Goal: Task Accomplishment & Management: Complete application form

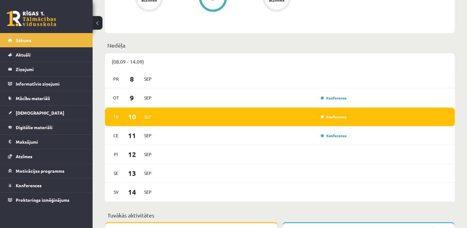
scroll to position [418, 0]
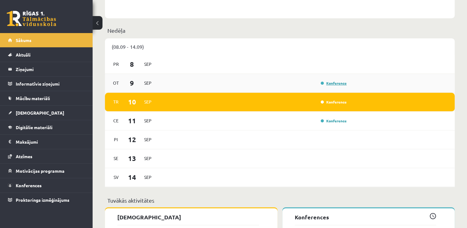
click at [330, 83] on link "Konference" at bounding box center [334, 83] width 26 height 5
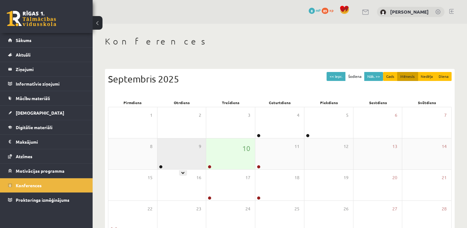
click at [167, 167] on div "9" at bounding box center [181, 153] width 49 height 31
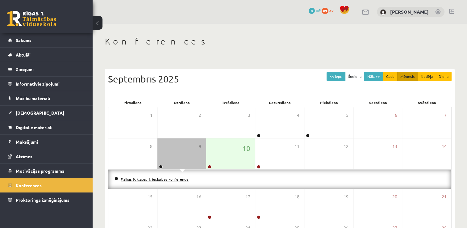
click at [178, 179] on link "Fizikas 9. klases 1. ieskaites konference" at bounding box center [155, 179] width 68 height 5
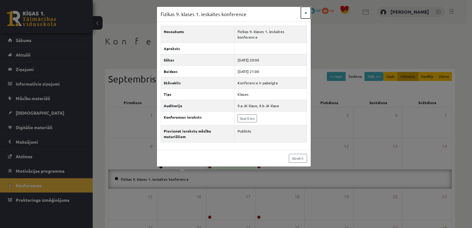
click at [305, 13] on button "×" at bounding box center [306, 13] width 10 height 12
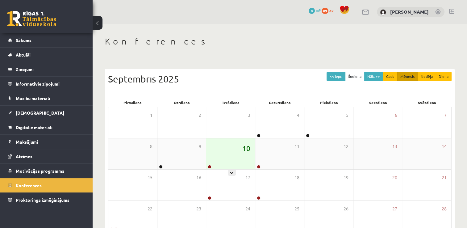
click at [247, 151] on span "10" at bounding box center [246, 148] width 8 height 10
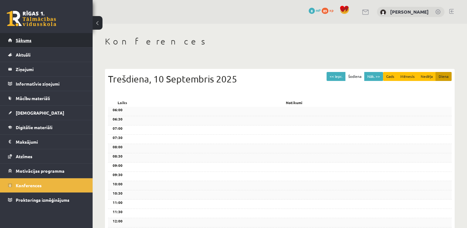
click at [72, 43] on link "Sākums" at bounding box center [46, 40] width 77 height 14
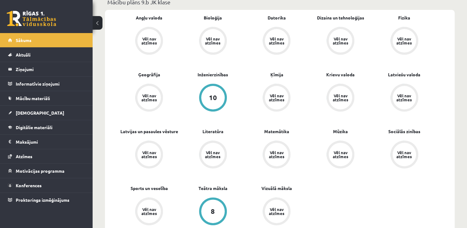
scroll to position [190, 0]
click at [31, 112] on span "[DEMOGRAPHIC_DATA]" at bounding box center [40, 113] width 48 height 6
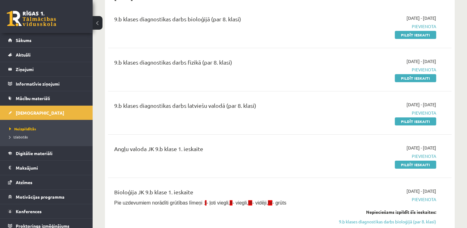
scroll to position [74, 0]
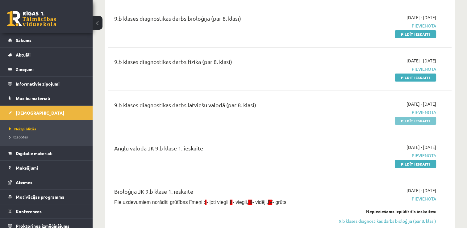
click at [416, 123] on link "Pildīt ieskaiti" at bounding box center [415, 121] width 41 height 8
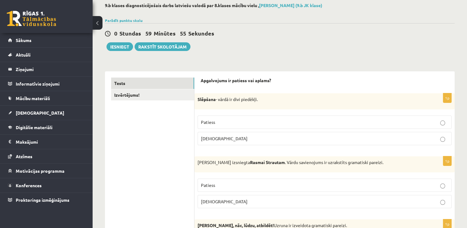
scroll to position [34, 0]
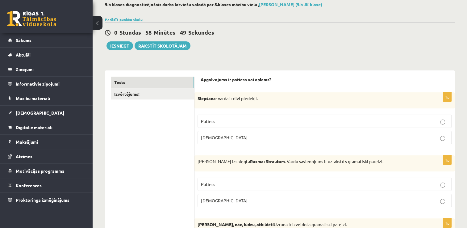
click at [368, 133] on label "Aplams" at bounding box center [325, 137] width 254 height 13
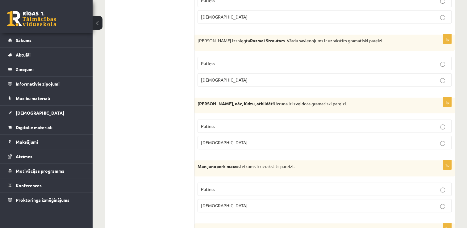
scroll to position [156, 0]
click at [316, 76] on p "Aplams" at bounding box center [324, 79] width 247 height 6
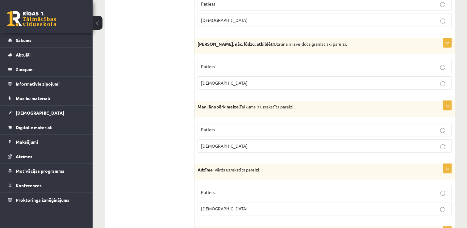
scroll to position [215, 0]
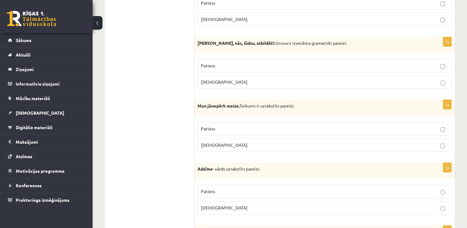
click at [259, 81] on p "Aplams" at bounding box center [324, 82] width 247 height 6
click at [251, 128] on p "Patiess" at bounding box center [324, 128] width 247 height 6
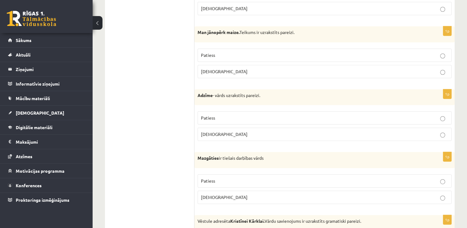
scroll to position [289, 0]
click at [244, 135] on p "Aplams" at bounding box center [324, 134] width 247 height 6
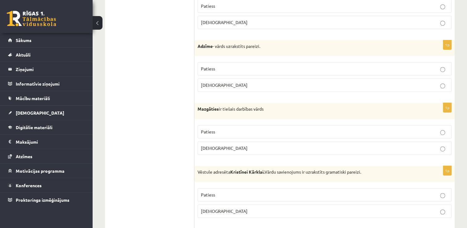
scroll to position [338, 0]
click at [251, 144] on p "Aplams" at bounding box center [324, 147] width 247 height 6
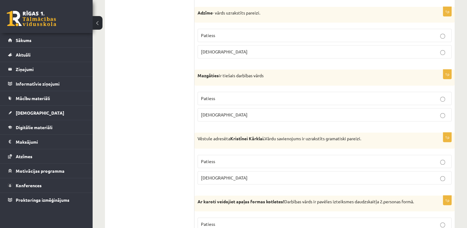
scroll to position [372, 0]
click at [249, 160] on p "Patiess" at bounding box center [324, 161] width 247 height 6
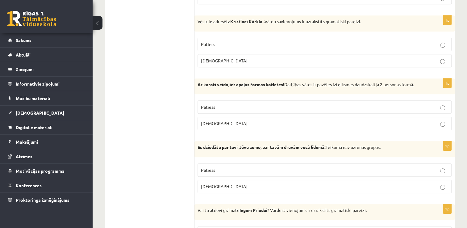
scroll to position [489, 0]
click at [247, 175] on fieldset "Patiess Aplams" at bounding box center [325, 177] width 254 height 35
click at [251, 167] on p "Patiess" at bounding box center [324, 169] width 247 height 6
click at [273, 125] on label "Aplams" at bounding box center [325, 122] width 254 height 13
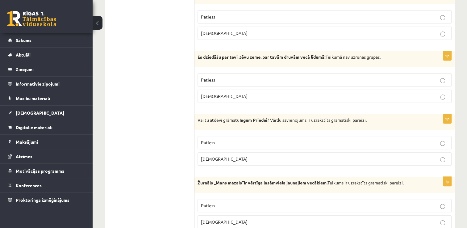
scroll to position [579, 0]
click at [281, 155] on p "Aplams" at bounding box center [324, 158] width 247 height 6
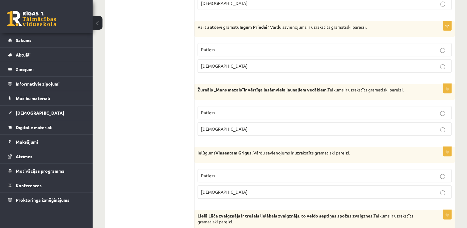
scroll to position [672, 0]
click at [270, 109] on p "Patiess" at bounding box center [324, 112] width 247 height 6
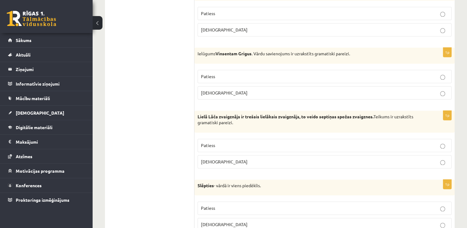
scroll to position [774, 0]
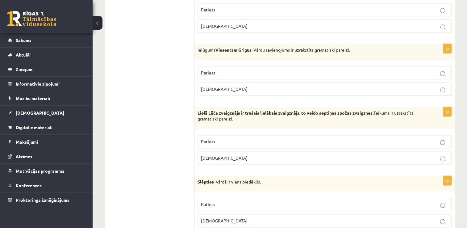
click at [310, 74] on label "Patiess" at bounding box center [325, 72] width 254 height 13
click at [303, 138] on p "Patiess" at bounding box center [324, 141] width 247 height 6
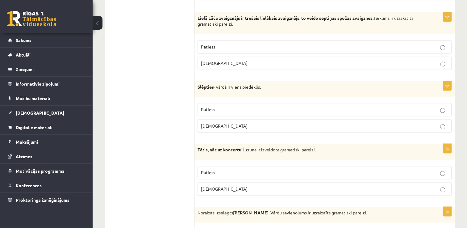
scroll to position [869, 0]
click at [296, 185] on p "Aplams" at bounding box center [324, 188] width 247 height 6
click at [281, 102] on label "Patiess" at bounding box center [325, 108] width 254 height 13
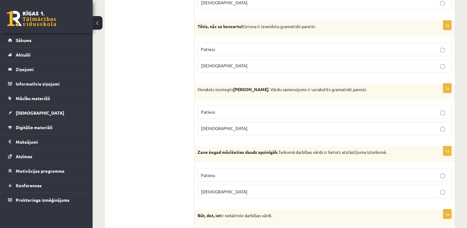
scroll to position [994, 0]
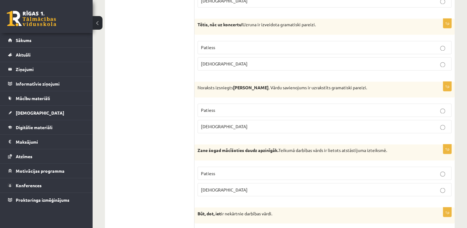
click at [285, 110] on label "Patiess" at bounding box center [325, 109] width 254 height 13
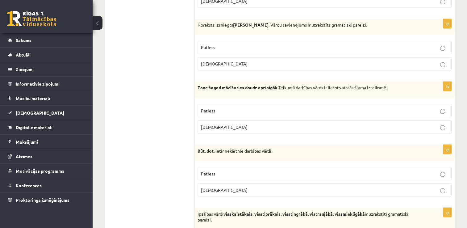
scroll to position [1057, 0]
click at [271, 107] on p "Patiess" at bounding box center [324, 110] width 247 height 6
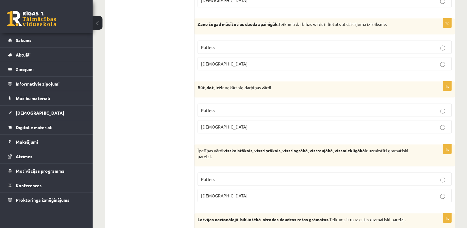
scroll to position [1120, 0]
click at [271, 107] on p "Patiess" at bounding box center [324, 110] width 247 height 6
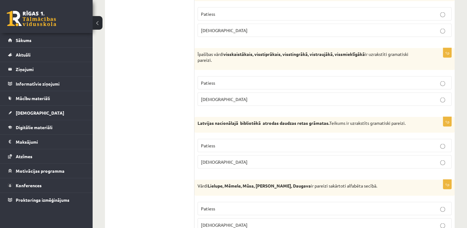
scroll to position [1216, 0]
click at [248, 77] on label "Patiess" at bounding box center [325, 83] width 254 height 13
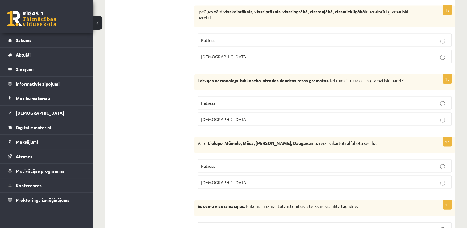
scroll to position [1259, 0]
click at [258, 180] on label "Aplams" at bounding box center [325, 181] width 254 height 13
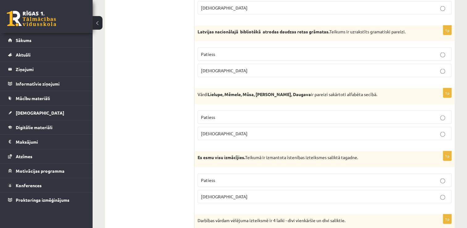
scroll to position [1308, 0]
click at [243, 177] on p "Patiess" at bounding box center [324, 180] width 247 height 6
click at [221, 69] on p "Aplams" at bounding box center [324, 70] width 247 height 6
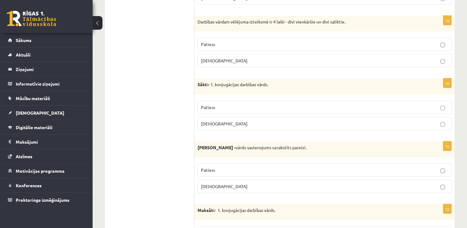
scroll to position [1506, 0]
click at [231, 104] on p "Patiess" at bounding box center [324, 107] width 247 height 6
click at [214, 41] on span "Patiess" at bounding box center [208, 44] width 14 height 6
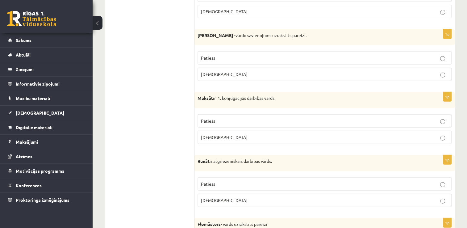
scroll to position [1618, 0]
click at [242, 71] on p "Aplams" at bounding box center [324, 74] width 247 height 6
click at [232, 56] on label "Patiess" at bounding box center [325, 57] width 254 height 13
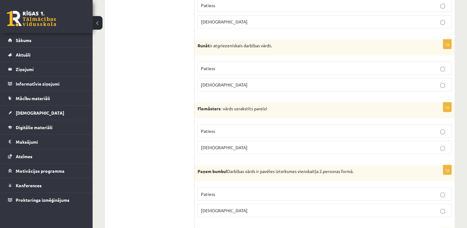
scroll to position [1738, 0]
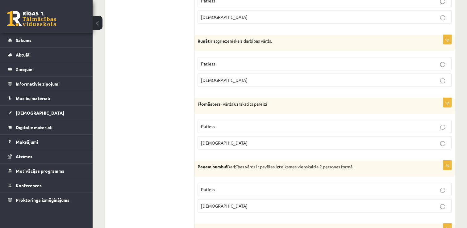
click at [254, 186] on p "Patiess" at bounding box center [324, 189] width 247 height 6
click at [372, 60] on p "Patiess" at bounding box center [324, 63] width 247 height 6
click at [370, 77] on p "Aplams" at bounding box center [324, 80] width 247 height 6
click at [378, 123] on p "Patiess" at bounding box center [324, 126] width 247 height 6
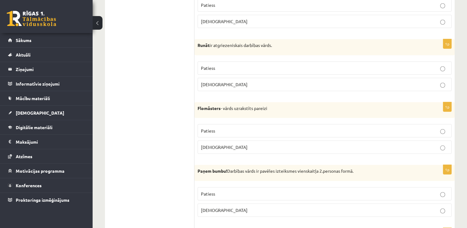
scroll to position [1736, 0]
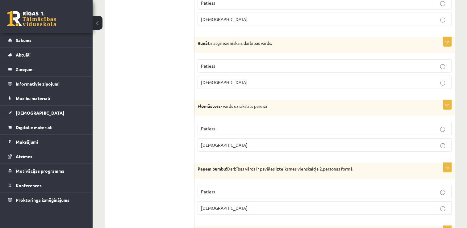
click at [378, 125] on p "Patiess" at bounding box center [324, 128] width 247 height 6
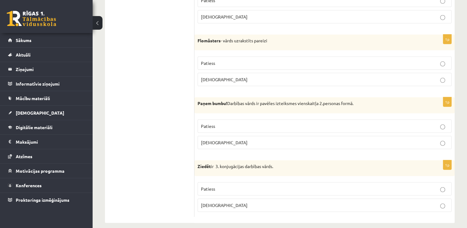
click at [355, 186] on p "Patiess" at bounding box center [324, 189] width 247 height 6
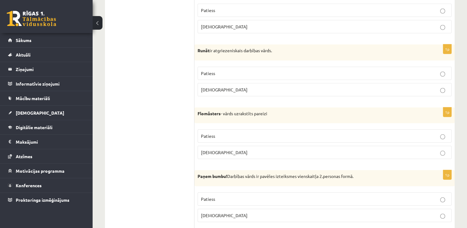
scroll to position [1728, 0]
click at [363, 87] on p "Aplams" at bounding box center [324, 90] width 247 height 6
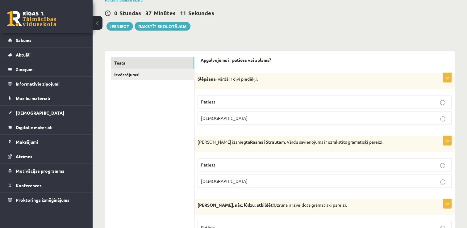
scroll to position [0, 0]
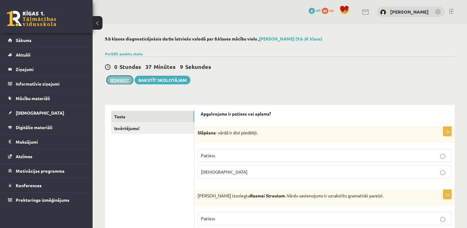
click at [126, 82] on button "Iesniegt" at bounding box center [120, 80] width 27 height 9
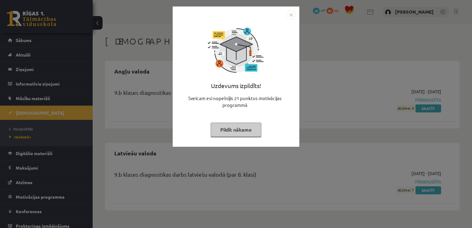
click at [253, 129] on button "Pildīt nākamo" at bounding box center [236, 130] width 51 height 14
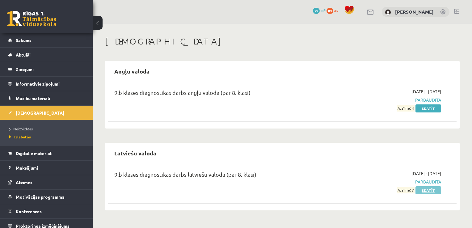
click at [425, 191] on link "Skatīt" at bounding box center [428, 190] width 26 height 8
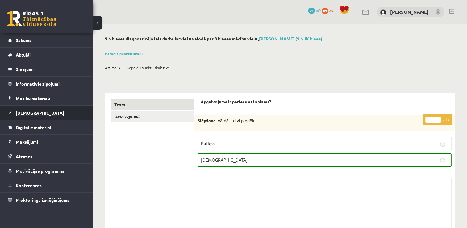
click at [52, 110] on link "[DEMOGRAPHIC_DATA]" at bounding box center [46, 113] width 77 height 14
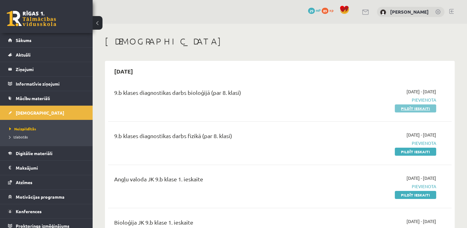
click at [404, 107] on link "Pildīt ieskaiti" at bounding box center [415, 108] width 41 height 8
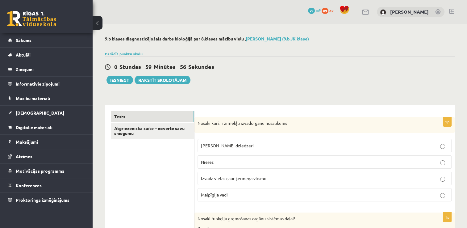
scroll to position [46, 0]
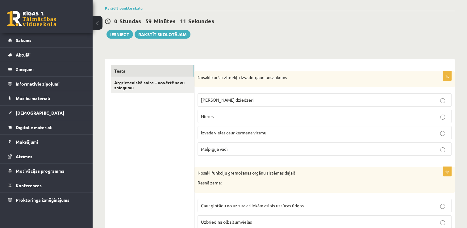
click at [255, 144] on label "Malpīgija vadi" at bounding box center [325, 148] width 254 height 13
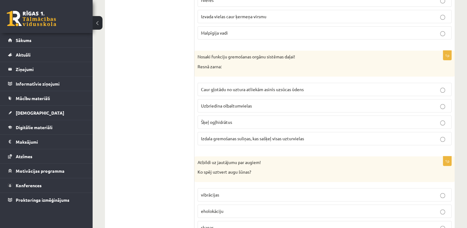
scroll to position [163, 0]
click at [281, 139] on p "Izdala gremošanas suliņas, kas sašķeļ visas uzturvielas" at bounding box center [324, 137] width 247 height 6
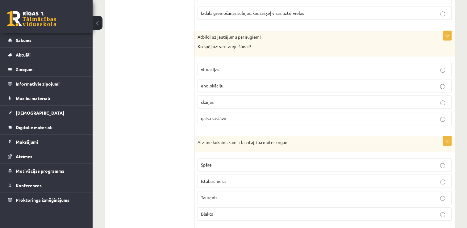
scroll to position [286, 0]
click at [282, 120] on p "gaisa sastāvu" at bounding box center [324, 119] width 247 height 6
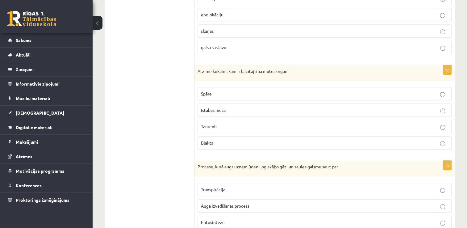
scroll to position [363, 0]
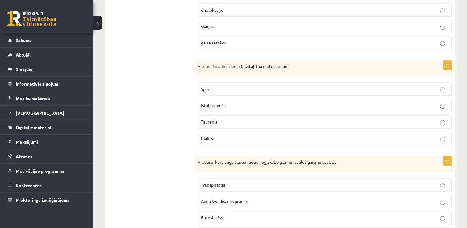
click at [260, 103] on p "Istabas muša" at bounding box center [324, 105] width 247 height 6
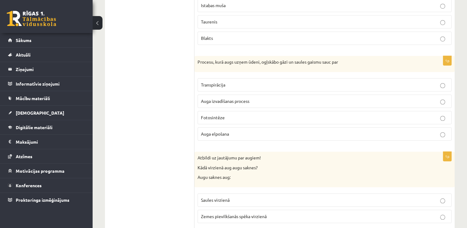
scroll to position [463, 0]
click at [237, 114] on p "Fotosintēze" at bounding box center [324, 117] width 247 height 6
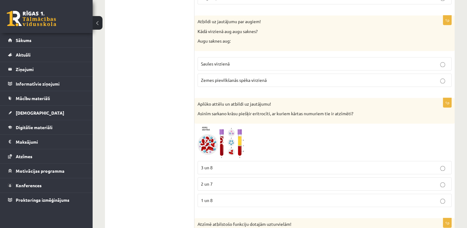
scroll to position [602, 0]
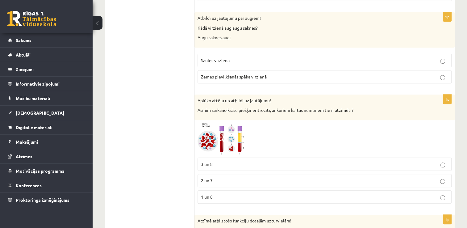
click at [234, 62] on label "Saules virzienā" at bounding box center [325, 60] width 254 height 13
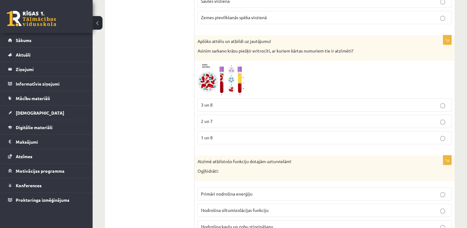
scroll to position [663, 0]
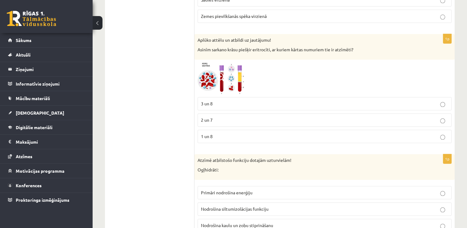
click at [232, 79] on img at bounding box center [221, 78] width 46 height 31
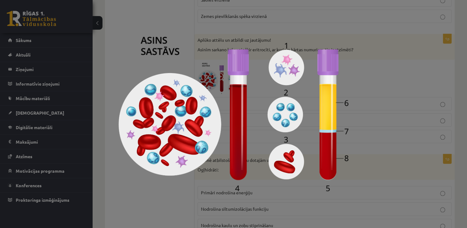
click at [362, 61] on div at bounding box center [233, 114] width 467 height 228
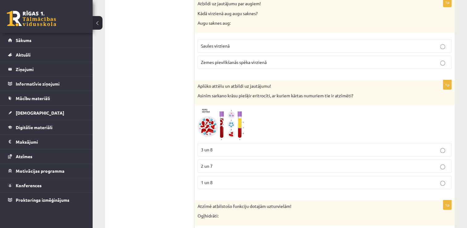
scroll to position [609, 0]
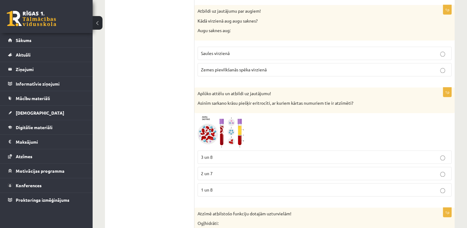
click at [201, 130] on img at bounding box center [221, 131] width 46 height 31
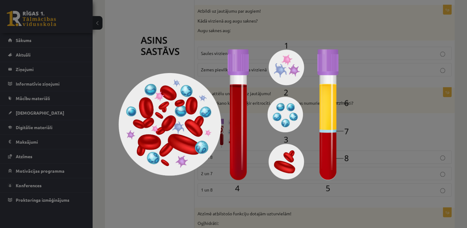
click at [248, 32] on div at bounding box center [233, 114] width 467 height 228
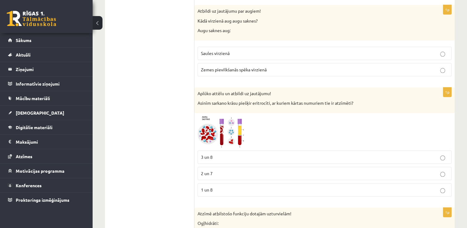
click at [238, 174] on label "2 un 7" at bounding box center [325, 173] width 254 height 13
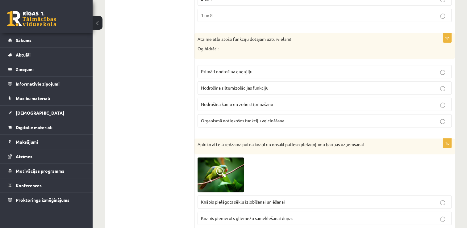
scroll to position [784, 0]
click at [247, 106] on label "Nodrošina kaulu un zobu stiprināšanu" at bounding box center [325, 103] width 254 height 13
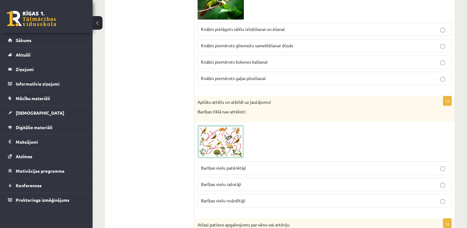
scroll to position [961, 0]
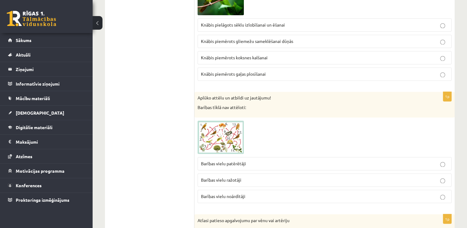
click at [249, 73] on p "Knābis piemērots gaļas plosīšanai" at bounding box center [324, 74] width 247 height 6
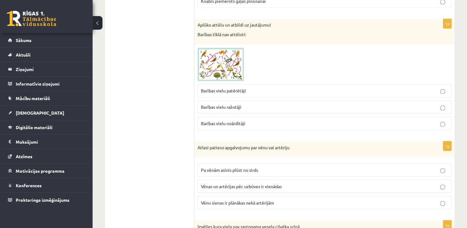
scroll to position [1034, 0]
click at [253, 100] on label "Barības vielu ražotāji" at bounding box center [325, 106] width 254 height 13
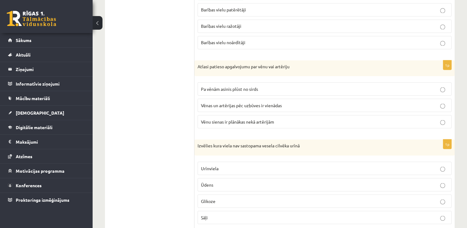
scroll to position [1114, 0]
click at [262, 91] on label "Pa vēnām asinis plūst no sirds" at bounding box center [325, 89] width 254 height 13
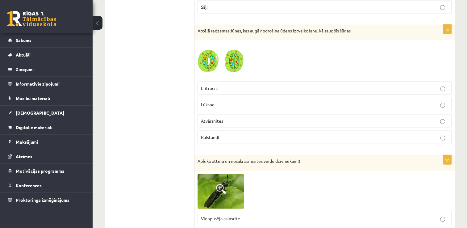
scroll to position [1325, 0]
click at [262, 91] on fieldset "Eritrocīti Lūksne Atvārsnītes Balstaudi" at bounding box center [325, 111] width 254 height 67
click at [262, 101] on p "Lūksne" at bounding box center [324, 104] width 247 height 6
click at [240, 117] on p "Atvārsnītes" at bounding box center [324, 120] width 247 height 6
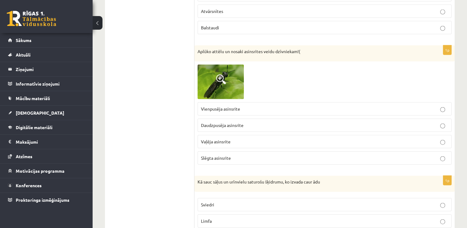
scroll to position [1435, 0]
click at [245, 109] on label "Vienpusēja asinsrite" at bounding box center [325, 108] width 254 height 13
click at [233, 138] on p "Vaļēja asinsrite" at bounding box center [324, 141] width 247 height 6
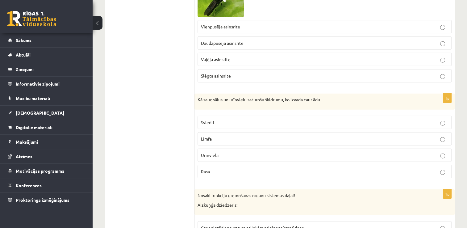
scroll to position [1517, 0]
click at [245, 135] on p "Limfa" at bounding box center [324, 138] width 247 height 6
click at [243, 119] on p "Sviedri" at bounding box center [324, 122] width 247 height 6
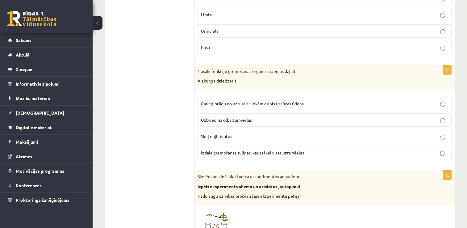
scroll to position [1641, 0]
click at [250, 132] on label "Šķeļ ogļhidrātus" at bounding box center [325, 135] width 254 height 13
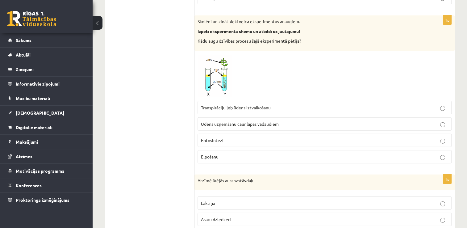
scroll to position [1796, 0]
click at [295, 120] on p "Ūdens uzņemšanu caur lapas vadaudiem" at bounding box center [324, 123] width 247 height 6
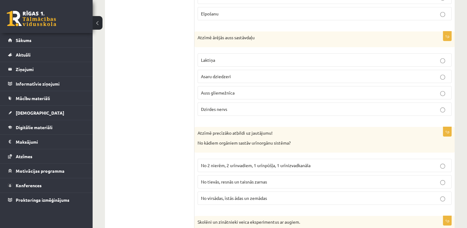
scroll to position [1939, 0]
click at [257, 89] on p "Auss gliemežnīca" at bounding box center [324, 92] width 247 height 6
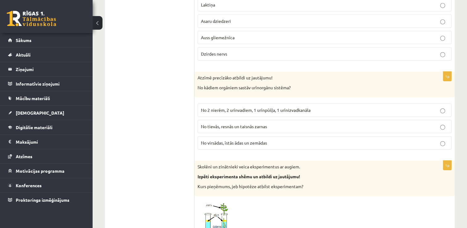
scroll to position [1994, 0]
click at [286, 107] on span "No 2 nierēm, 2 urīnvadiem, 1 urīnpūšļa, 1 urīnizvadkanāla" at bounding box center [256, 110] width 110 height 6
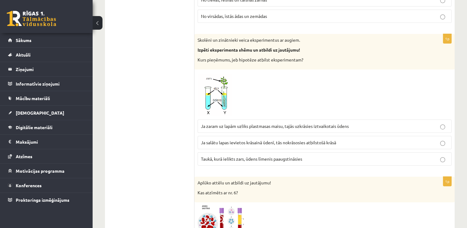
scroll to position [2120, 0]
click at [330, 140] on span "Ja salātu lapas ievietos krāsainā ūdenī, tās nokrāsosies atbilstošā krāsā" at bounding box center [268, 143] width 135 height 6
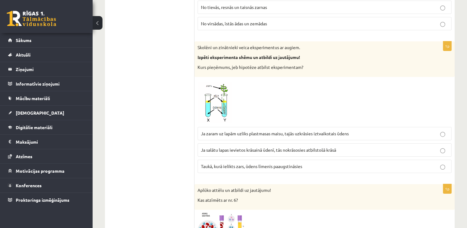
scroll to position [2110, 0]
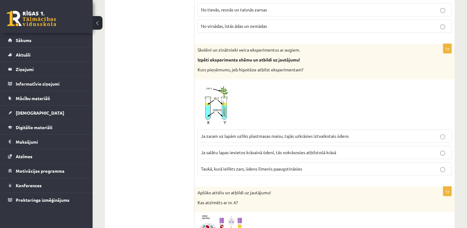
click at [331, 133] on span "Ja zaram uz lapām uzliks plastmasas maisu, tajās uzkrāsies iztvaikotais ūdens" at bounding box center [275, 136] width 148 height 6
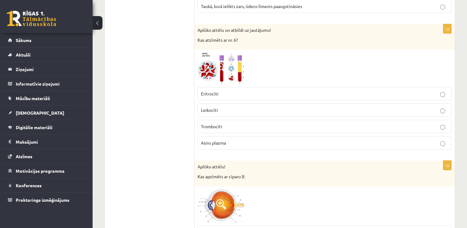
scroll to position [2274, 0]
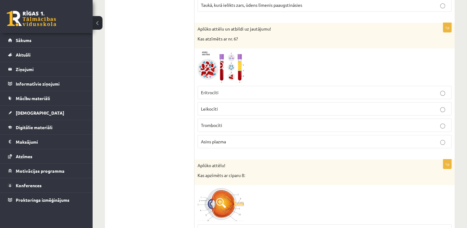
click at [227, 58] on img at bounding box center [221, 67] width 46 height 31
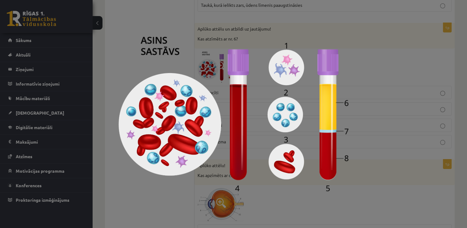
click at [334, 30] on div at bounding box center [233, 114] width 467 height 228
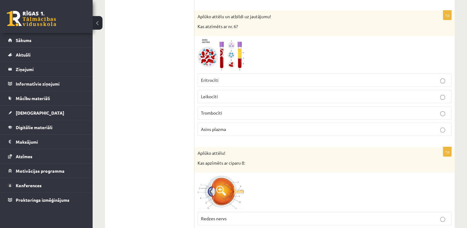
scroll to position [2285, 0]
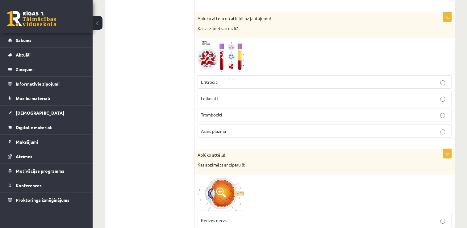
click at [229, 41] on img at bounding box center [221, 56] width 46 height 31
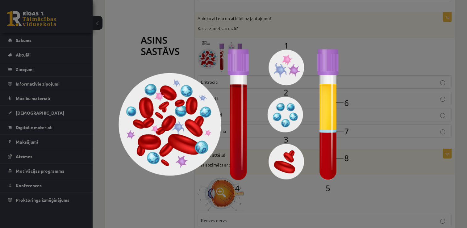
click at [320, 32] on div at bounding box center [233, 114] width 467 height 228
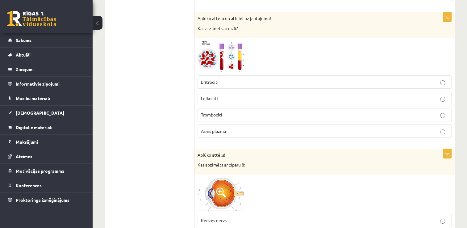
click at [295, 124] on label "Asins plazma" at bounding box center [325, 130] width 254 height 13
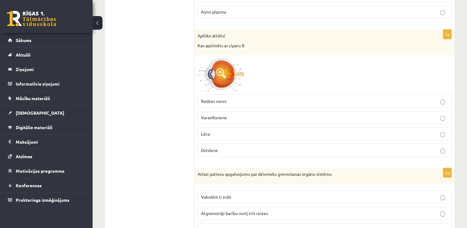
scroll to position [2404, 0]
click at [281, 97] on p "Redzes nervs" at bounding box center [324, 100] width 247 height 6
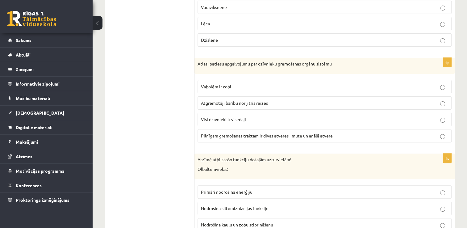
scroll to position [2514, 0]
click at [282, 132] on span "Pilnīgam gremošanas traktam ir divas atveres - mute un anālā atvere" at bounding box center [267, 135] width 132 height 6
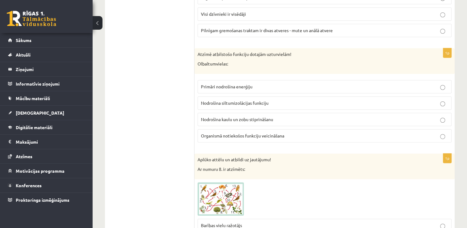
scroll to position [2620, 0]
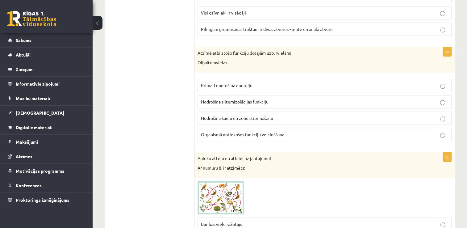
click at [277, 128] on label "Organismā notiekošos funkciju veicināšana" at bounding box center [325, 134] width 254 height 13
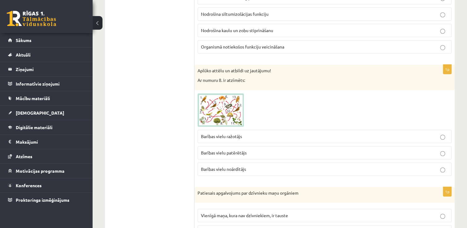
scroll to position [2717, 0]
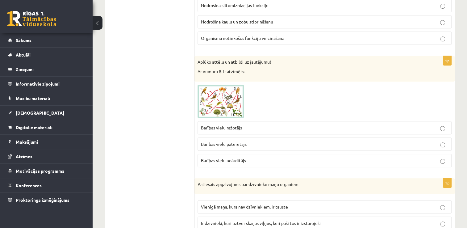
click at [217, 94] on img at bounding box center [221, 101] width 46 height 33
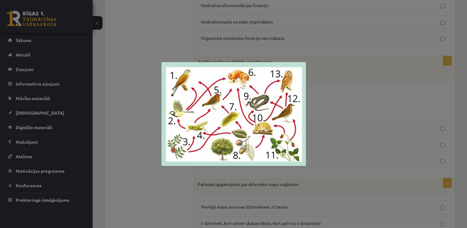
click at [299, 44] on div at bounding box center [233, 114] width 467 height 228
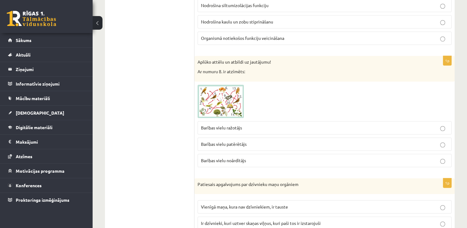
click at [272, 141] on p "Barības vielu patērētājs" at bounding box center [324, 144] width 247 height 6
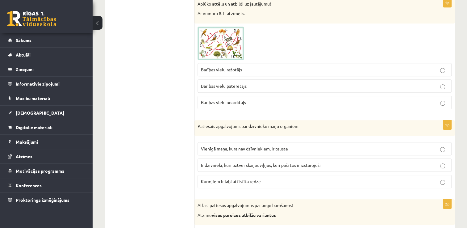
scroll to position [2775, 0]
click at [257, 99] on p "Barības vielu noārdītājs" at bounding box center [324, 102] width 247 height 6
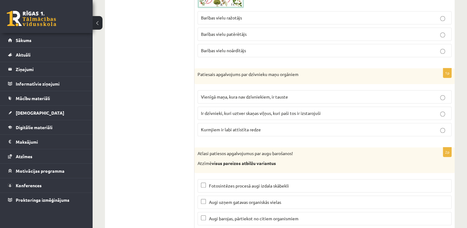
scroll to position [2827, 0]
click at [261, 110] on span "Ir dzīvnieki, kuri uztver skaņas viļņus, kuri paši tos ir izstarojuši" at bounding box center [261, 113] width 120 height 6
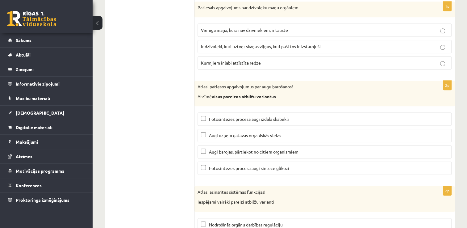
scroll to position [2894, 0]
click at [269, 115] on p "Fotosintēzes procesā augi izdala skābekli" at bounding box center [324, 118] width 247 height 6
click at [269, 132] on span "Augi uzņem gatavas organiskās vielas" at bounding box center [245, 135] width 72 height 6
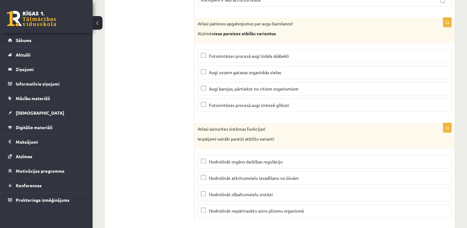
click at [273, 207] on p "Nodrošināt nepārtrauktu asins plūsmu organismā" at bounding box center [324, 210] width 247 height 6
click at [263, 175] on span "Nodrošināt atkritumvielu izvadīšanu no šūnām" at bounding box center [254, 178] width 90 height 6
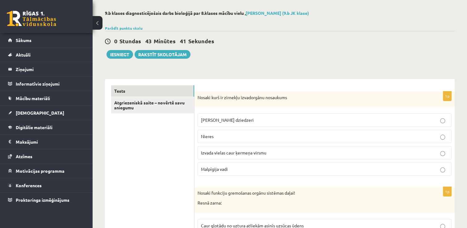
scroll to position [0, 0]
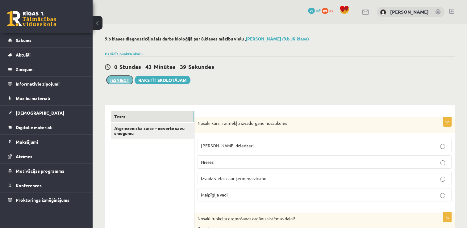
click at [121, 82] on button "Iesniegt" at bounding box center [120, 80] width 27 height 9
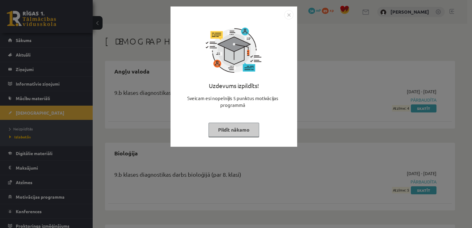
click at [250, 127] on button "Pildīt nākamo" at bounding box center [233, 130] width 51 height 14
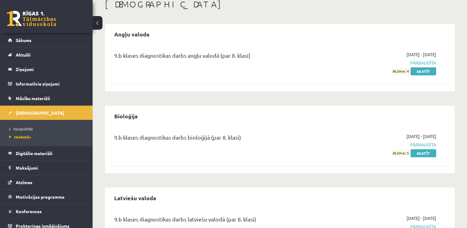
scroll to position [37, 0]
click at [68, 42] on link "Sākums" at bounding box center [46, 40] width 77 height 14
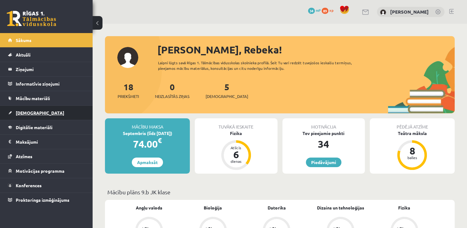
click at [52, 115] on link "[DEMOGRAPHIC_DATA]" at bounding box center [46, 113] width 77 height 14
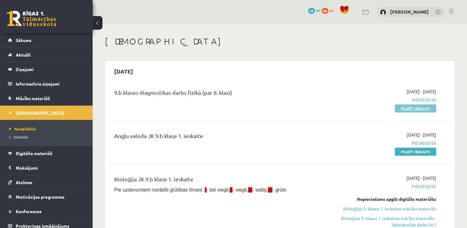
click at [420, 106] on link "Pildīt ieskaiti" at bounding box center [415, 108] width 41 height 8
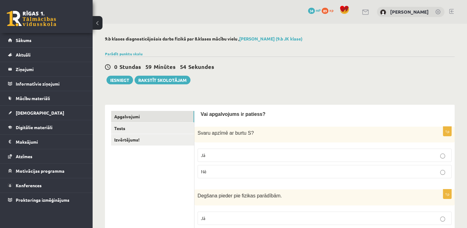
click at [403, 157] on p "Jā" at bounding box center [324, 155] width 247 height 6
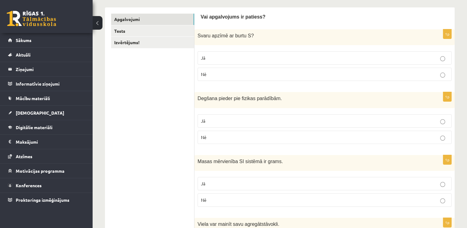
scroll to position [98, 0]
click at [282, 120] on p "Jā" at bounding box center [324, 120] width 247 height 6
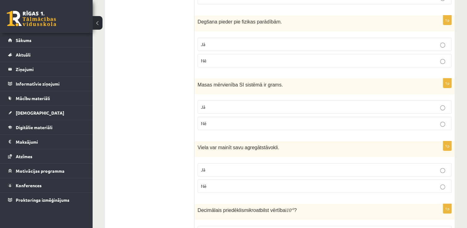
scroll to position [174, 0]
click at [269, 107] on p "Jā" at bounding box center [324, 106] width 247 height 6
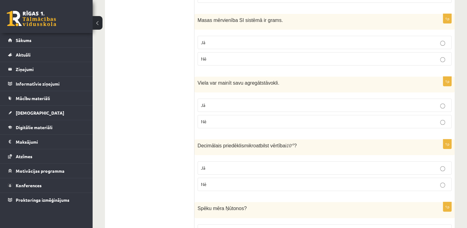
scroll to position [240, 0]
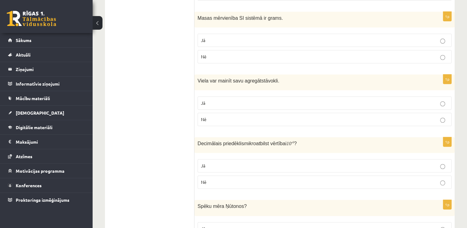
click at [269, 105] on label "Jā" at bounding box center [325, 102] width 254 height 13
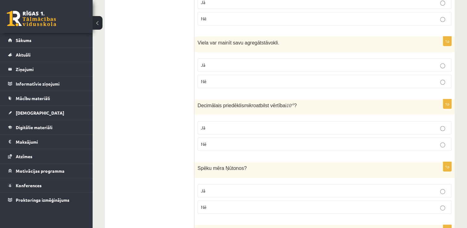
scroll to position [279, 0]
click at [265, 141] on p "Nē" at bounding box center [324, 143] width 247 height 6
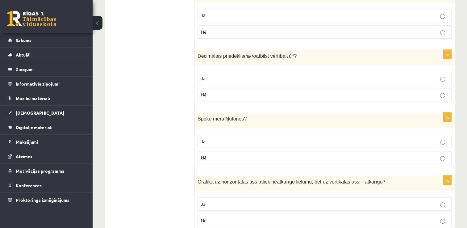
scroll to position [328, 0]
click at [253, 138] on p "Jā" at bounding box center [324, 141] width 247 height 6
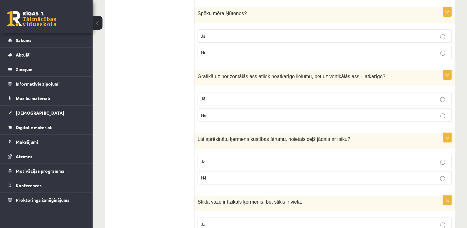
scroll to position [433, 0]
click at [263, 101] on label "Jā" at bounding box center [325, 98] width 254 height 13
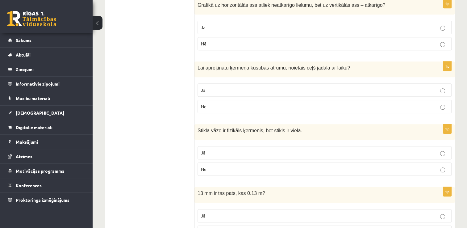
scroll to position [505, 0]
click at [266, 93] on label "Jā" at bounding box center [325, 89] width 254 height 13
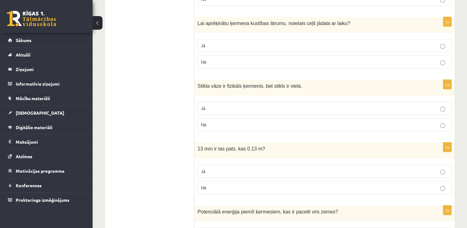
scroll to position [549, 0]
click at [266, 124] on p "Nē" at bounding box center [324, 124] width 247 height 6
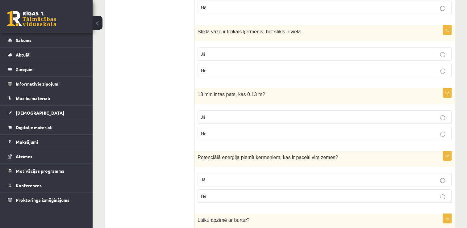
scroll to position [604, 0]
click at [266, 126] on label "Nē" at bounding box center [325, 132] width 254 height 13
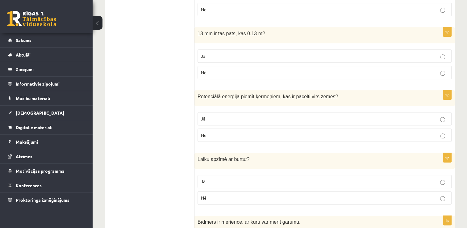
scroll to position [664, 0]
click at [263, 134] on p "Nē" at bounding box center [324, 135] width 247 height 6
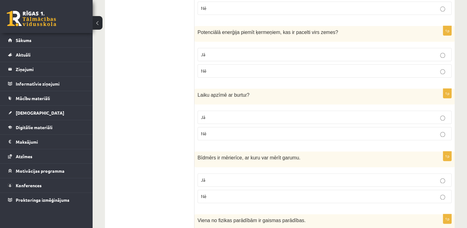
scroll to position [741, 0]
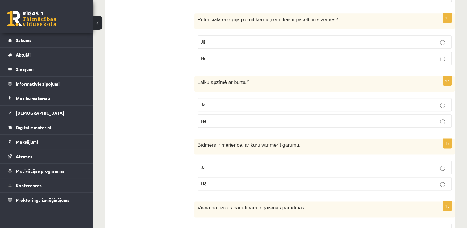
click at [261, 101] on p "Jā" at bounding box center [324, 104] width 247 height 6
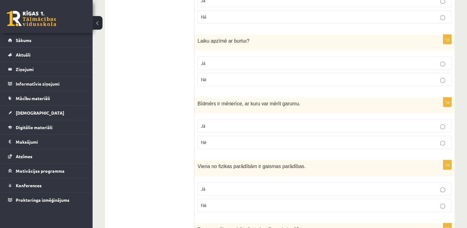
scroll to position [784, 0]
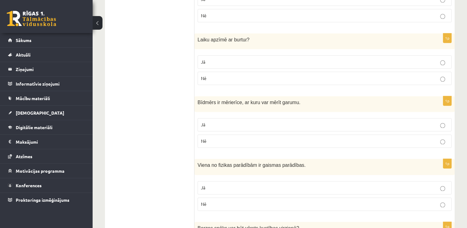
click at [248, 138] on p "Nē" at bounding box center [324, 141] width 247 height 6
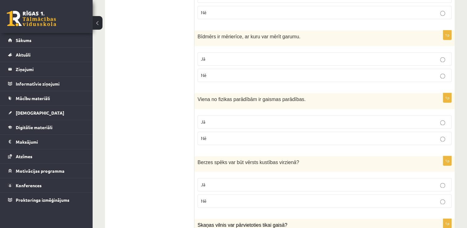
scroll to position [849, 0]
click at [249, 135] on p "Nē" at bounding box center [324, 138] width 247 height 6
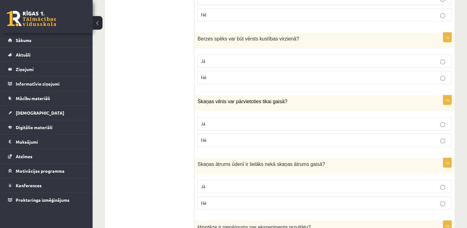
scroll to position [973, 0]
click at [253, 74] on p "Nē" at bounding box center [324, 77] width 247 height 6
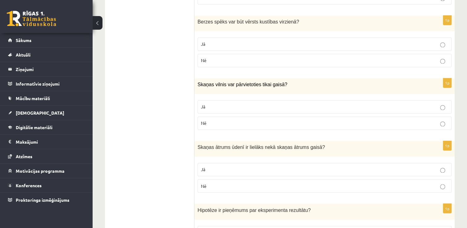
scroll to position [992, 0]
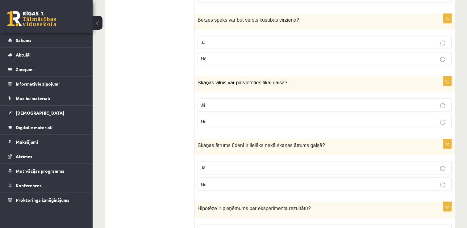
click at [252, 115] on label "Nē" at bounding box center [325, 121] width 254 height 13
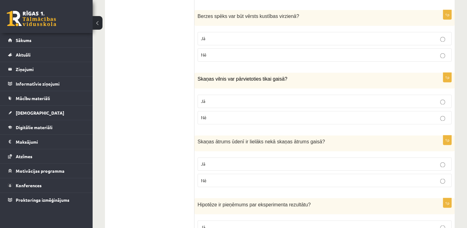
scroll to position [999, 0]
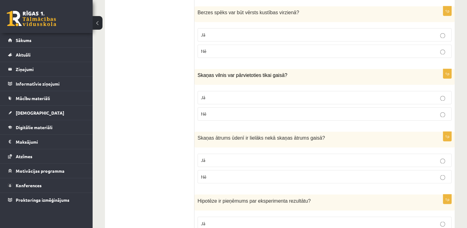
click at [253, 91] on label "Jā" at bounding box center [325, 97] width 254 height 13
click at [251, 111] on p "Nē" at bounding box center [324, 114] width 247 height 6
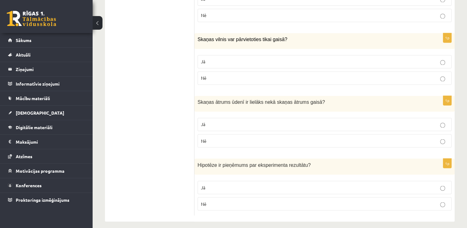
scroll to position [1035, 0]
click at [251, 120] on p "Jā" at bounding box center [324, 123] width 247 height 6
click at [247, 137] on p "Nē" at bounding box center [324, 140] width 247 height 6
click at [236, 188] on label "Jā" at bounding box center [325, 186] width 254 height 13
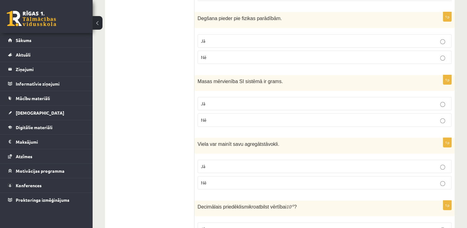
scroll to position [0, 0]
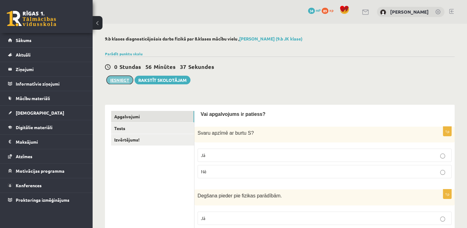
click at [120, 80] on button "Iesniegt" at bounding box center [120, 80] width 27 height 9
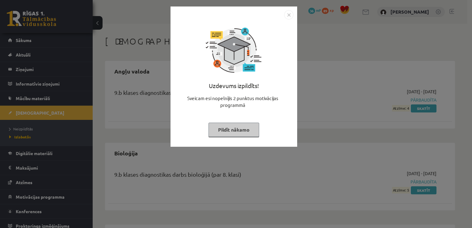
click at [245, 129] on button "Pildīt nākamo" at bounding box center [233, 130] width 51 height 14
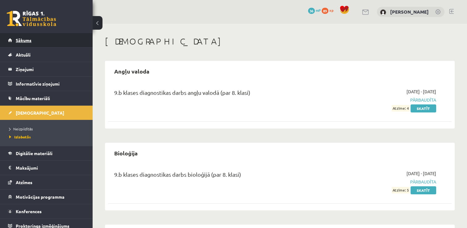
click at [80, 39] on link "Sākums" at bounding box center [46, 40] width 77 height 14
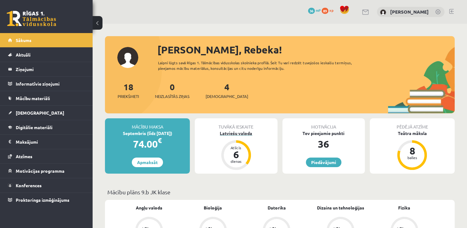
click at [244, 135] on div "Latviešu valoda" at bounding box center [236, 133] width 82 height 6
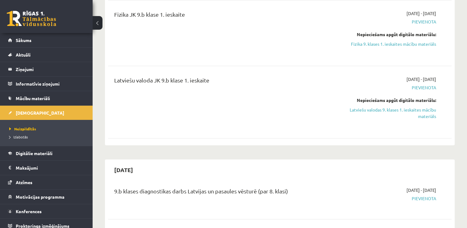
scroll to position [220, 0]
click at [395, 110] on link "Latviešu valodas 9. klases 1. ieskaites mācību materiāls" at bounding box center [385, 112] width 101 height 13
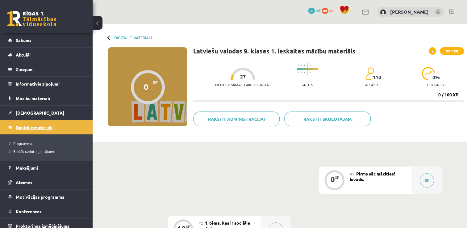
click at [52, 127] on span "Digitālie materiāli" at bounding box center [34, 127] width 37 height 6
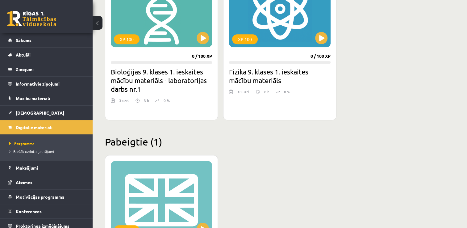
scroll to position [367, 0]
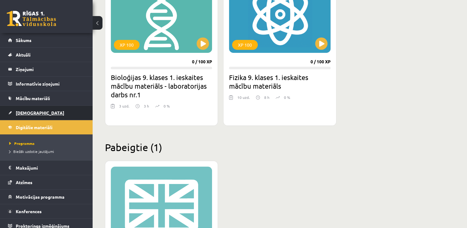
click at [56, 108] on link "[DEMOGRAPHIC_DATA]" at bounding box center [46, 113] width 77 height 14
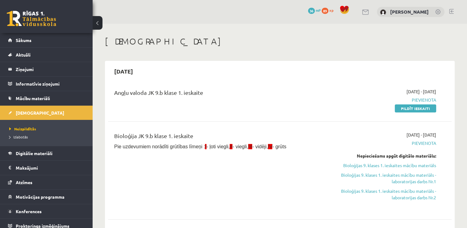
click at [415, 104] on div "[DATE] - [DATE] [GEOGRAPHIC_DATA] Pildīt ieskaiti" at bounding box center [385, 99] width 111 height 23
click at [415, 107] on link "Pildīt ieskaiti" at bounding box center [415, 108] width 41 height 8
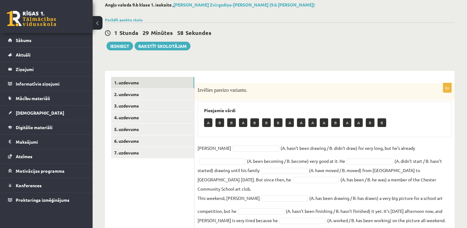
scroll to position [42, 0]
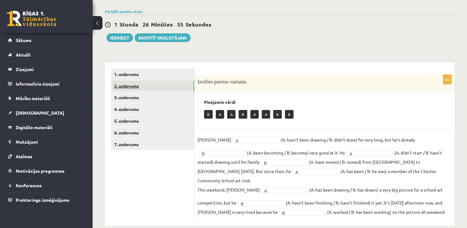
click at [162, 82] on link "2. uzdevums" at bounding box center [152, 85] width 83 height 11
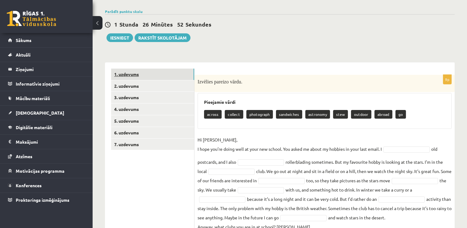
click at [162, 74] on link "1. uzdevums" at bounding box center [152, 74] width 83 height 11
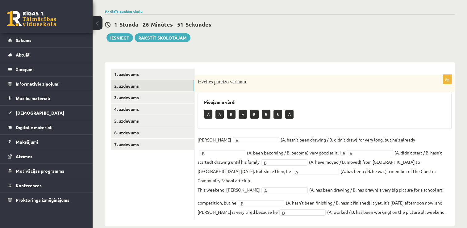
click at [159, 86] on link "2. uzdevums" at bounding box center [152, 85] width 83 height 11
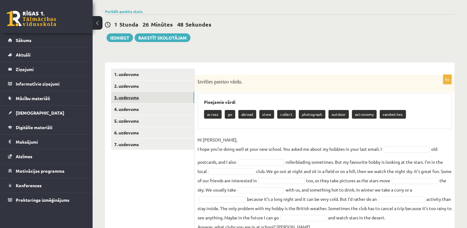
click at [136, 101] on link "3. uzdevums" at bounding box center [152, 97] width 83 height 11
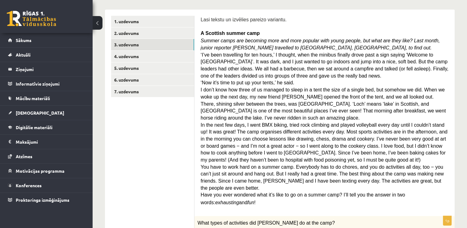
scroll to position [0, 0]
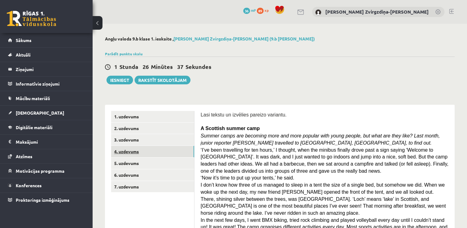
click at [164, 151] on link "4. uzdevums" at bounding box center [152, 151] width 83 height 11
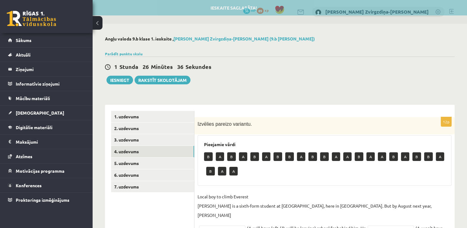
scroll to position [112, 0]
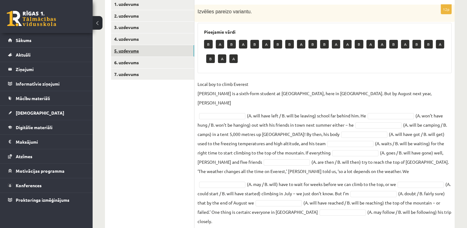
click at [135, 51] on link "5. uzdevums" at bounding box center [152, 50] width 83 height 11
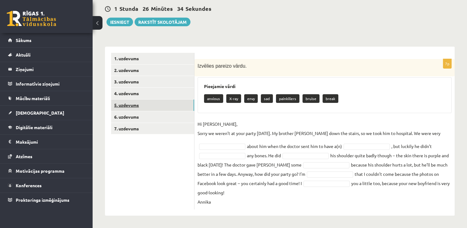
scroll to position [57, 0]
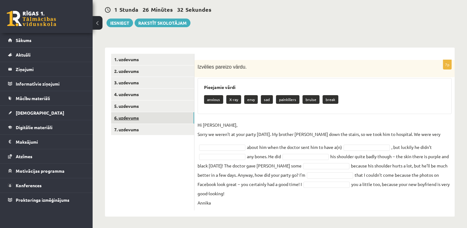
click at [180, 119] on link "6. uzdevums" at bounding box center [152, 117] width 83 height 11
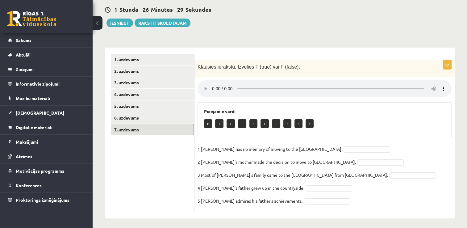
click at [188, 132] on link "7. uzdevums" at bounding box center [152, 129] width 83 height 11
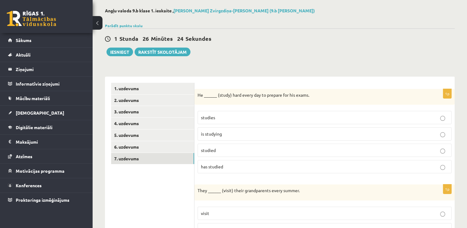
scroll to position [25, 0]
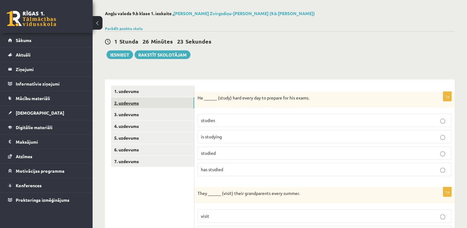
click at [163, 107] on link "2. uzdevums" at bounding box center [152, 102] width 83 height 11
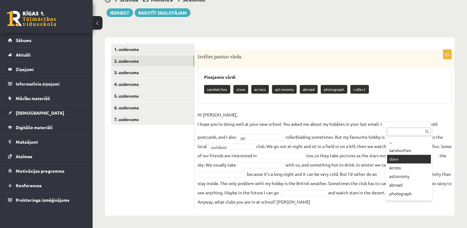
scroll to position [7, 0]
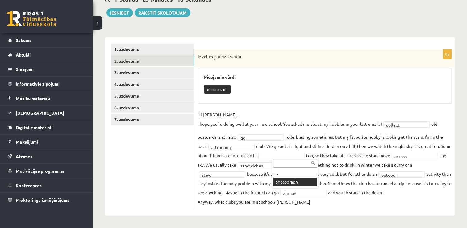
click at [294, 178] on div "... photograph" at bounding box center [295, 173] width 46 height 30
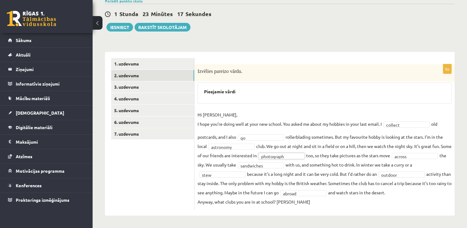
scroll to position [61, 0]
click at [183, 81] on link "3. uzdevums" at bounding box center [152, 86] width 83 height 11
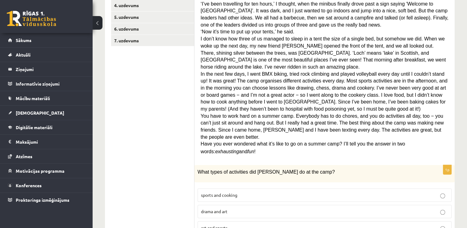
scroll to position [146, 0]
click at [246, 191] on p "sports and cooking" at bounding box center [324, 194] width 247 height 6
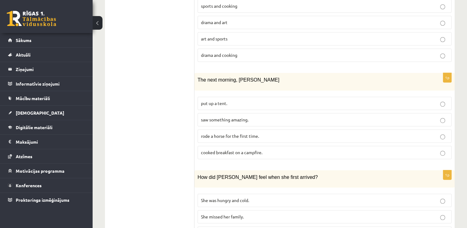
scroll to position [335, 0]
click at [277, 116] on p "saw something amazing." at bounding box center [324, 119] width 247 height 6
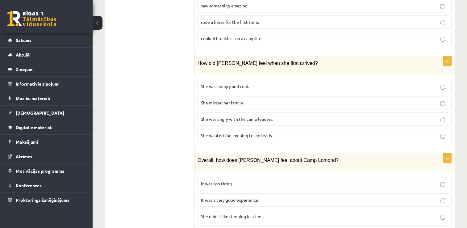
scroll to position [449, 0]
click at [265, 80] on label "She was hungry and cold." at bounding box center [325, 86] width 254 height 13
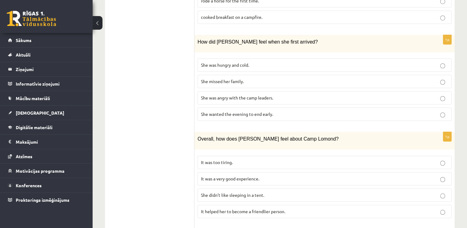
scroll to position [550, 0]
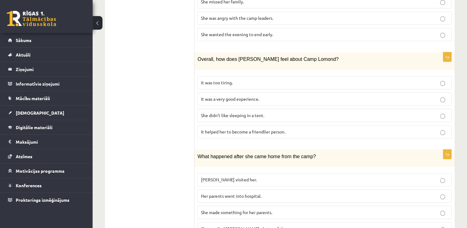
click at [267, 176] on p "Ingrid visited her." at bounding box center [324, 179] width 247 height 6
click at [277, 226] on span "She emailed Ingrid photos of the camp." at bounding box center [250, 229] width 98 height 6
click at [266, 92] on label "It was a very good experience." at bounding box center [325, 98] width 254 height 13
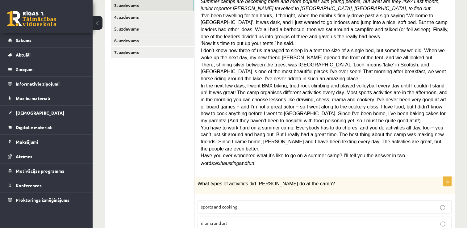
scroll to position [0, 0]
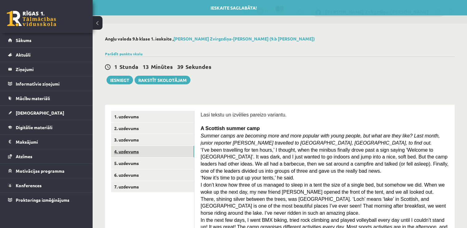
click at [167, 149] on link "4. uzdevums" at bounding box center [152, 151] width 83 height 11
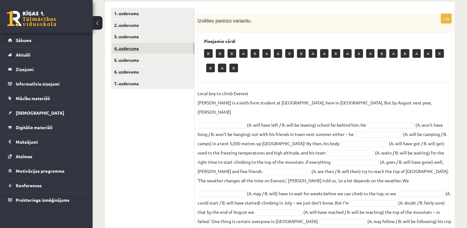
scroll to position [112, 0]
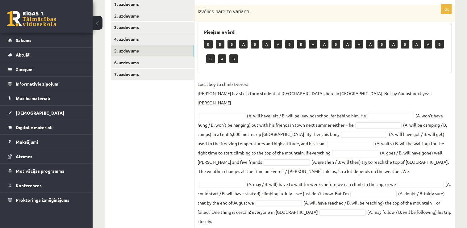
click at [153, 49] on link "5. uzdevums" at bounding box center [152, 50] width 83 height 11
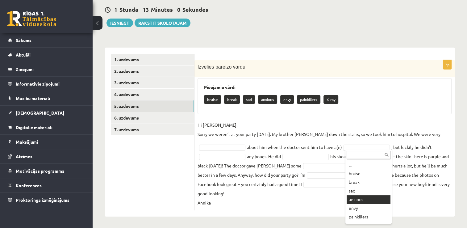
scroll to position [7, 0]
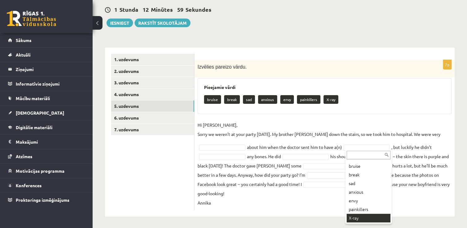
click at [361, 222] on div "... bruise break sad anxious envy painkillers X-ray" at bounding box center [368, 186] width 46 height 74
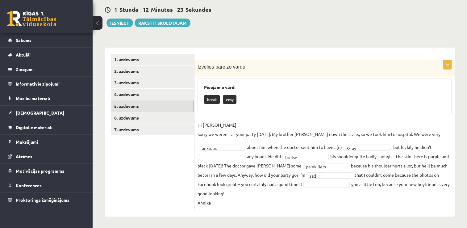
click at [232, 159] on fieldset "**********" at bounding box center [325, 163] width 254 height 87
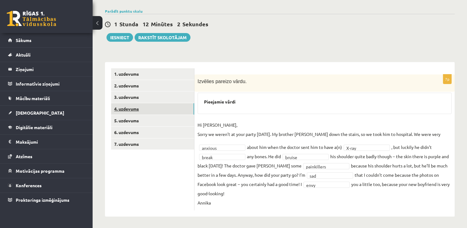
click at [172, 112] on link "4. uzdevums" at bounding box center [152, 108] width 83 height 11
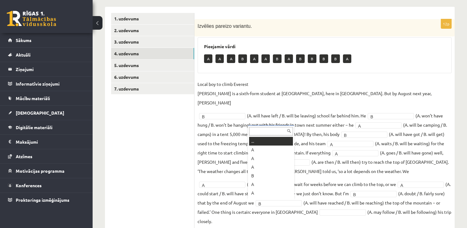
scroll to position [7, 0]
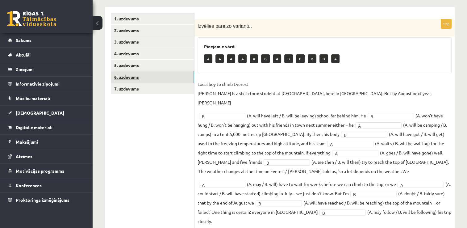
click at [156, 75] on link "6. uzdevums" at bounding box center [152, 76] width 83 height 11
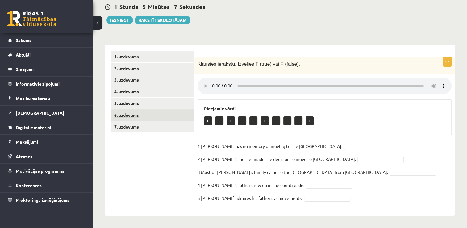
scroll to position [59, 0]
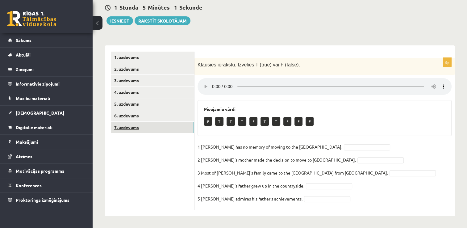
click at [173, 122] on link "7. uzdevums" at bounding box center [152, 127] width 83 height 11
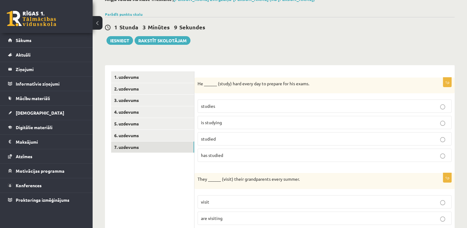
scroll to position [40, 0]
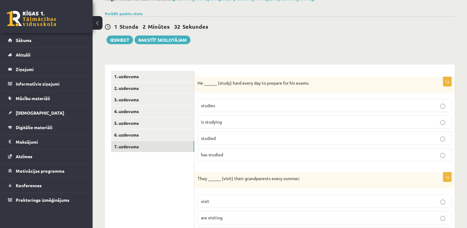
click at [243, 122] on p "is studying" at bounding box center [324, 122] width 247 height 6
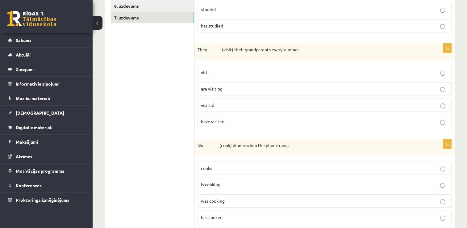
scroll to position [169, 0]
click at [242, 88] on p "are visiting" at bounding box center [324, 88] width 247 height 6
click at [229, 66] on label "visit" at bounding box center [325, 71] width 254 height 13
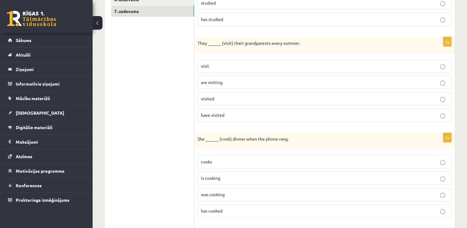
scroll to position [177, 0]
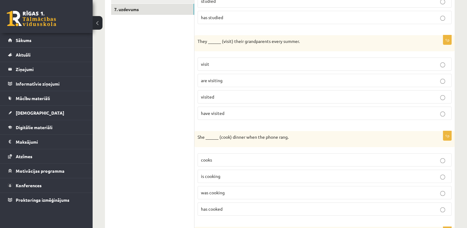
click at [228, 187] on label "was cooking" at bounding box center [325, 192] width 254 height 13
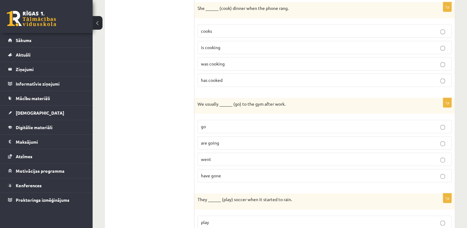
scroll to position [306, 0]
click at [229, 123] on p "go" at bounding box center [324, 126] width 247 height 6
click at [230, 123] on p "go" at bounding box center [324, 126] width 247 height 6
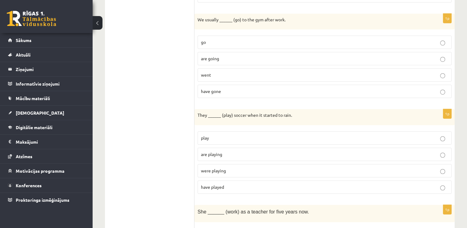
scroll to position [391, 0]
click at [254, 166] on p "were playing" at bounding box center [324, 169] width 247 height 6
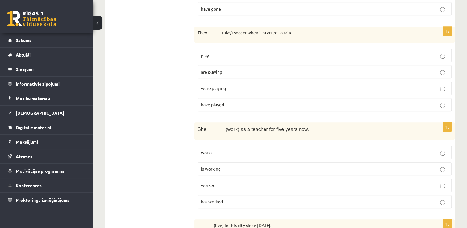
scroll to position [473, 0]
click at [248, 194] on label "has worked" at bounding box center [325, 200] width 254 height 13
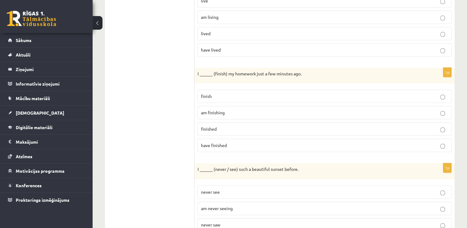
scroll to position [721, 0]
click at [228, 125] on p "finished" at bounding box center [324, 128] width 247 height 6
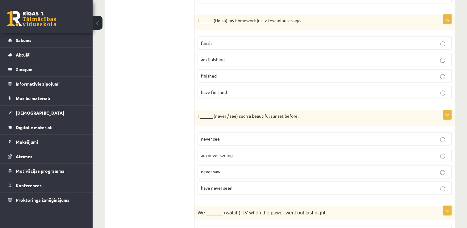
scroll to position [778, 0]
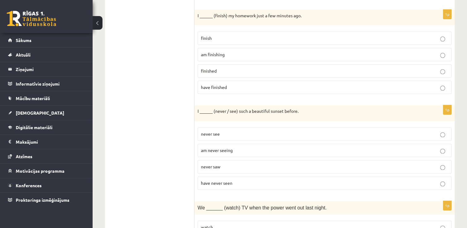
click at [251, 180] on p "have never seen" at bounding box center [324, 183] width 247 height 6
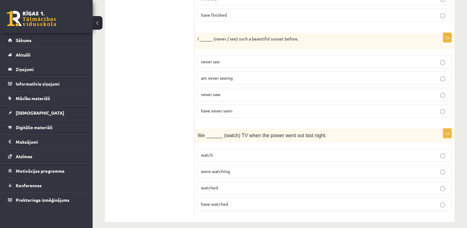
click at [251, 168] on p "were watching" at bounding box center [324, 171] width 247 height 6
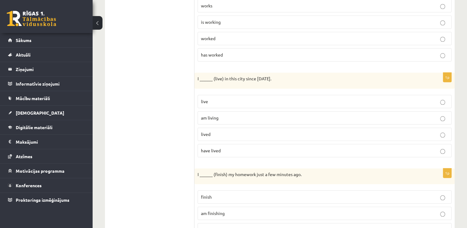
scroll to position [620, 0]
click at [253, 111] on label "am living" at bounding box center [325, 117] width 254 height 13
click at [261, 147] on p "have lived" at bounding box center [324, 150] width 247 height 6
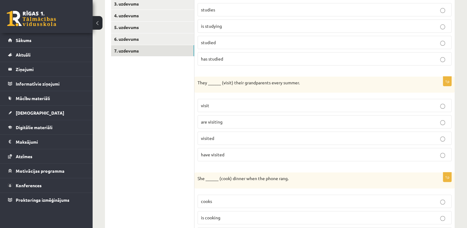
scroll to position [134, 0]
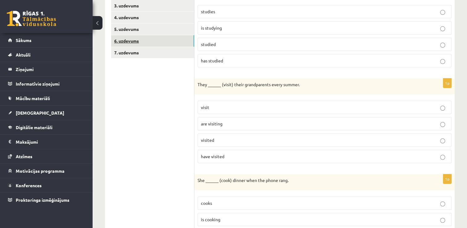
click at [163, 44] on link "6. uzdevums" at bounding box center [152, 40] width 83 height 11
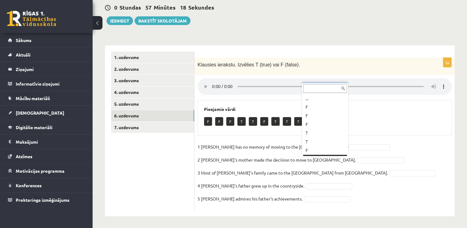
scroll to position [7, 0]
click at [312, 169] on fieldset "1 Lila has no memory of moving to the UK. F * 2 Lila's mother made the decision…" at bounding box center [325, 174] width 254 height 65
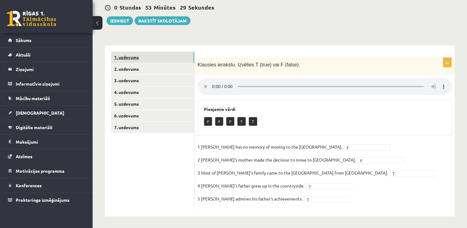
click at [169, 55] on link "1. uzdevums" at bounding box center [152, 57] width 83 height 11
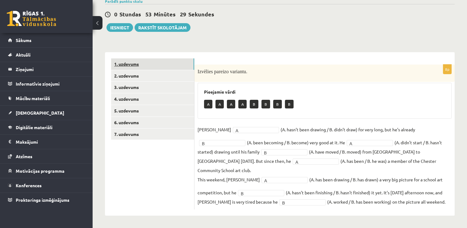
scroll to position [42, 0]
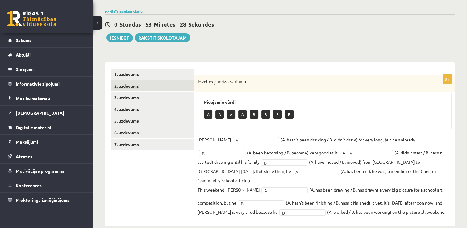
click at [163, 86] on link "2. uzdevums" at bounding box center [152, 85] width 83 height 11
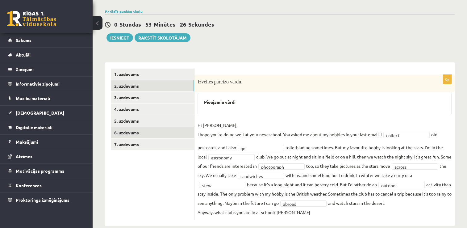
scroll to position [61, 0]
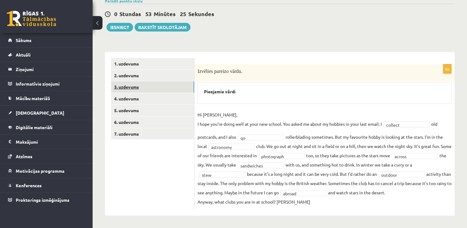
click at [155, 81] on link "3. uzdevums" at bounding box center [152, 86] width 83 height 11
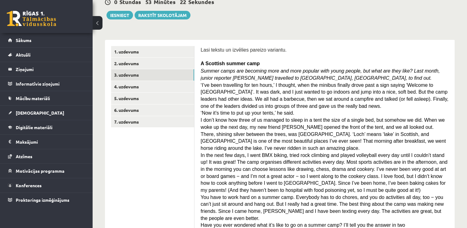
scroll to position [0, 0]
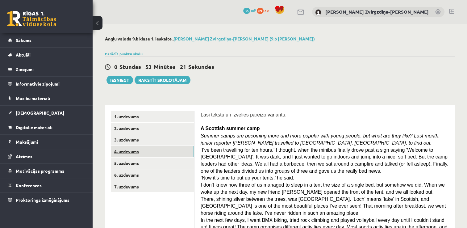
click at [122, 149] on link "4. uzdevums" at bounding box center [152, 151] width 83 height 11
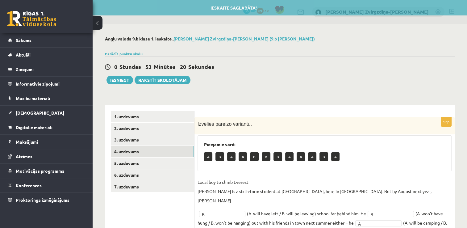
scroll to position [98, 0]
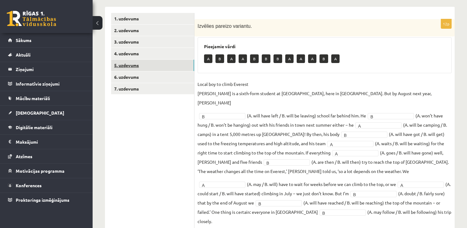
click at [169, 66] on link "5. uzdevums" at bounding box center [152, 65] width 83 height 11
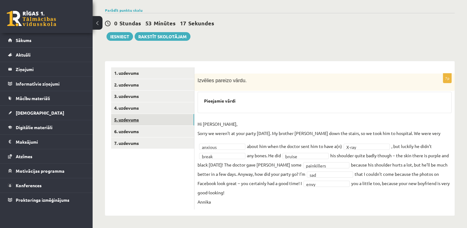
scroll to position [43, 0]
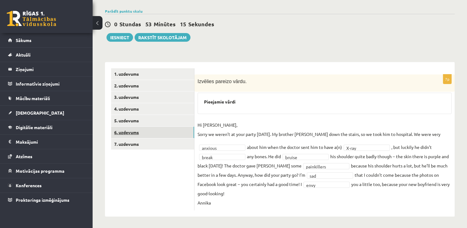
click at [148, 129] on link "6. uzdevums" at bounding box center [152, 132] width 83 height 11
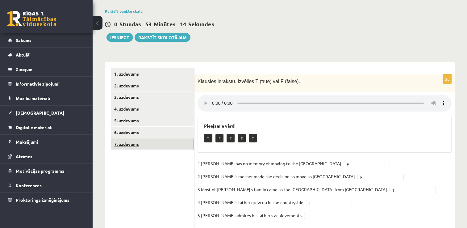
click at [155, 142] on link "7. uzdevums" at bounding box center [152, 143] width 83 height 11
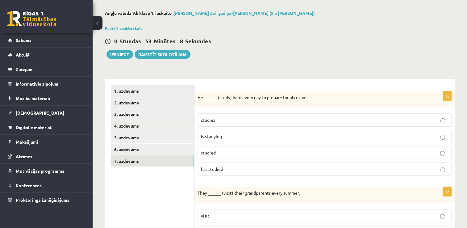
scroll to position [0, 0]
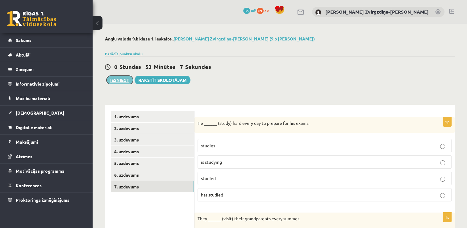
click at [122, 80] on button "Iesniegt" at bounding box center [120, 80] width 27 height 9
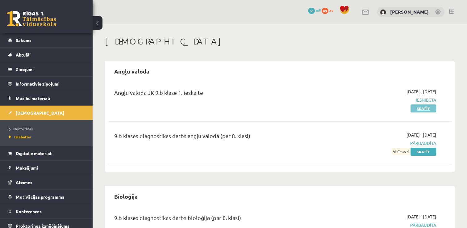
click at [418, 107] on link "Skatīt" at bounding box center [424, 108] width 26 height 8
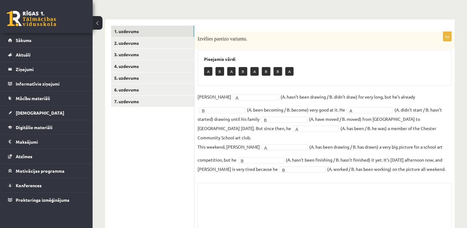
scroll to position [73, 0]
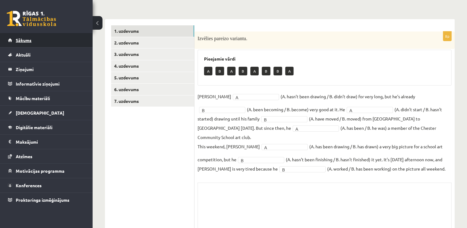
click at [61, 36] on link "Sākums" at bounding box center [46, 40] width 77 height 14
